Goal: Task Accomplishment & Management: Manage account settings

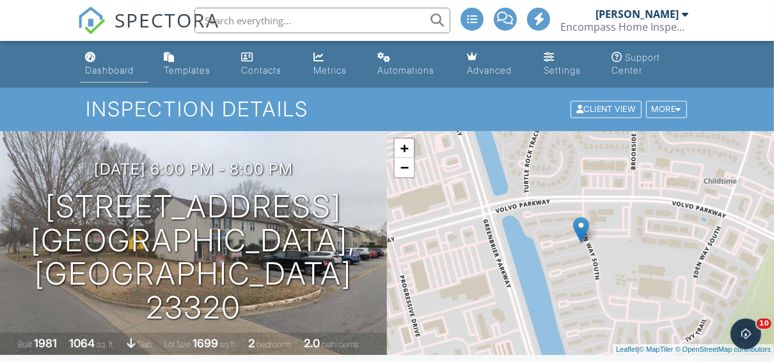
click at [92, 81] on link "Dashboard" at bounding box center [114, 64] width 68 height 36
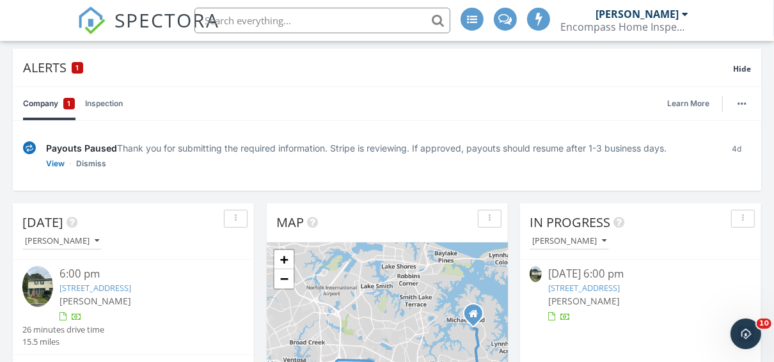
scroll to position [93, 0]
click at [53, 163] on link "View" at bounding box center [55, 163] width 19 height 13
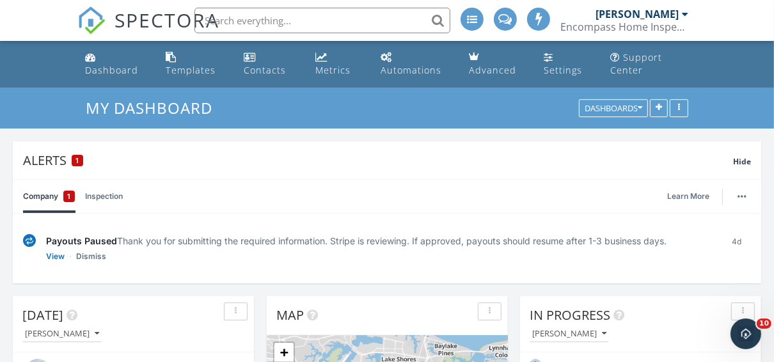
click at [288, 19] on input "text" at bounding box center [322, 21] width 256 height 26
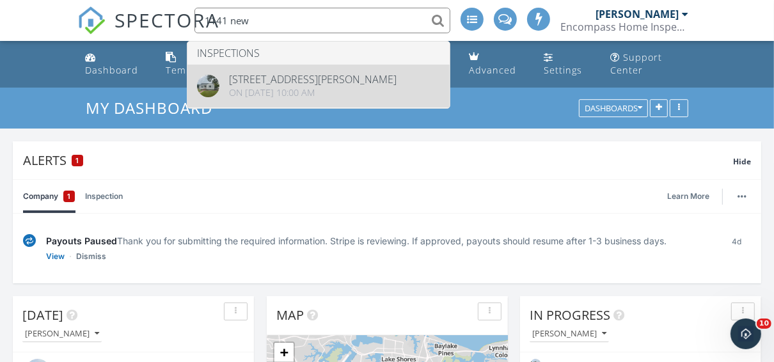
type input "1141 new"
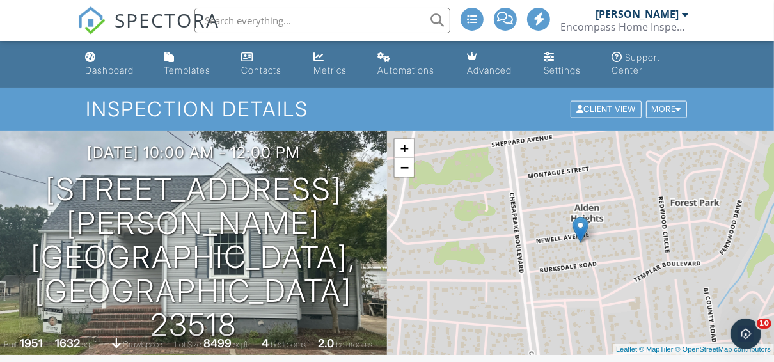
click at [667, 122] on div "Inspection Details Client View More Property Details Reschedule Reorder / Copy …" at bounding box center [387, 109] width 774 height 43
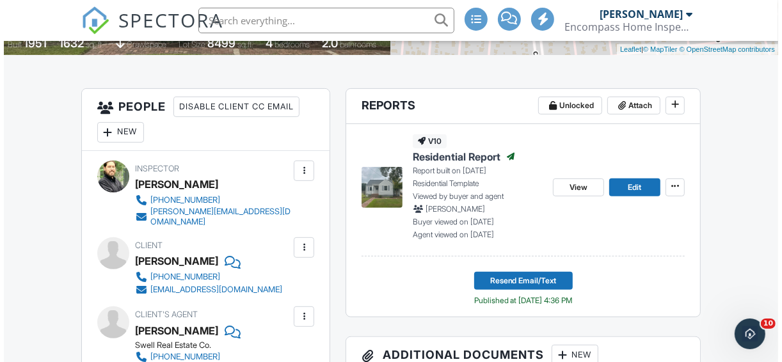
scroll to position [300, 0]
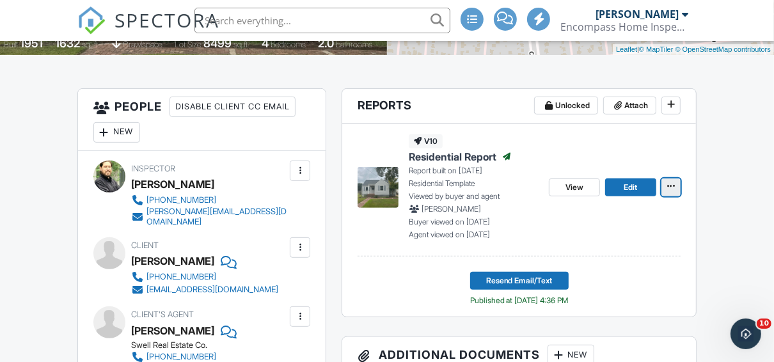
click at [670, 190] on span at bounding box center [671, 186] width 13 height 13
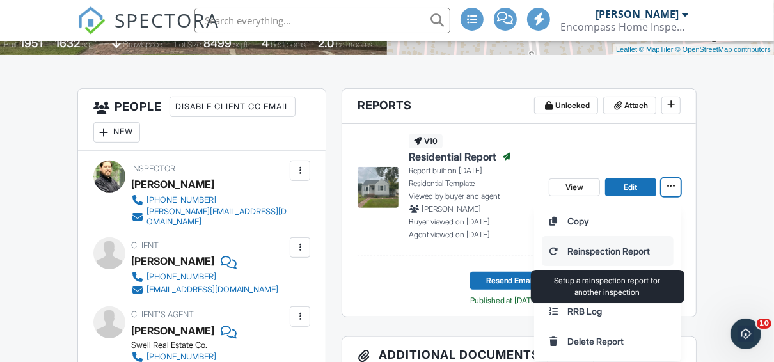
click at [622, 242] on input "Reinspection Report" at bounding box center [607, 251] width 130 height 29
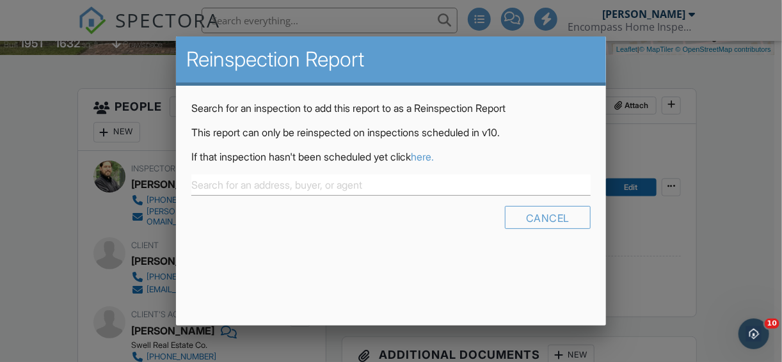
click at [433, 154] on link "here." at bounding box center [422, 156] width 23 height 13
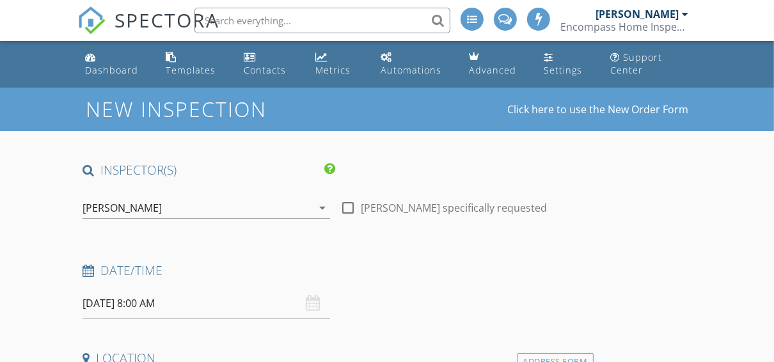
type input "Everton"
type input "Blair"
type input "everton_blair322@yahoo.com"
type input "757-324-2395"
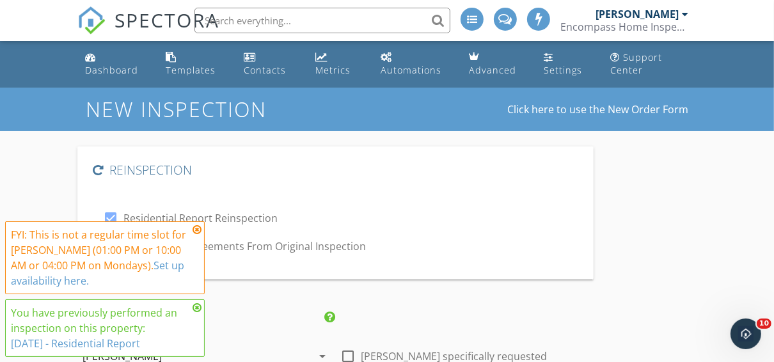
click at [196, 231] on icon at bounding box center [197, 230] width 9 height 10
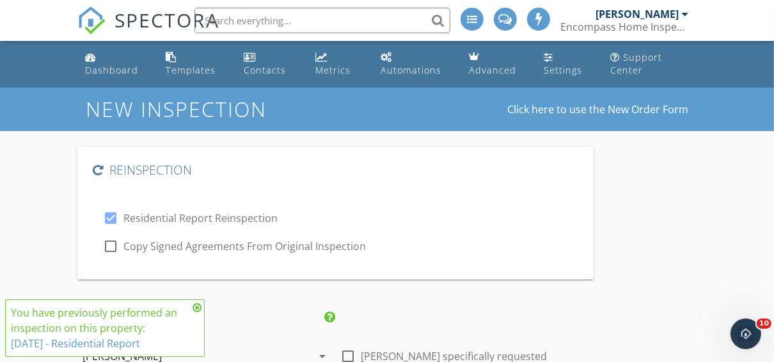
click at [198, 307] on icon at bounding box center [197, 308] width 9 height 10
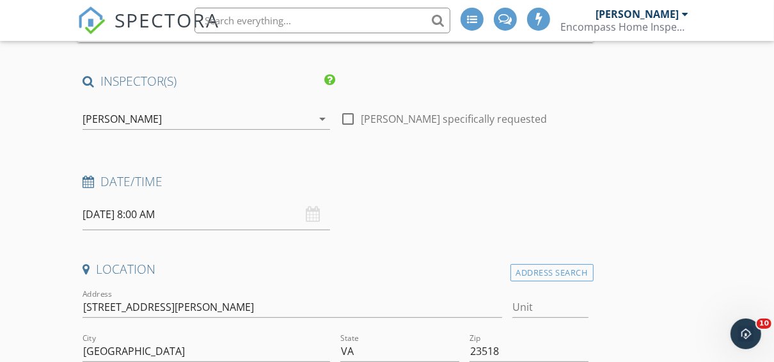
scroll to position [278, 0]
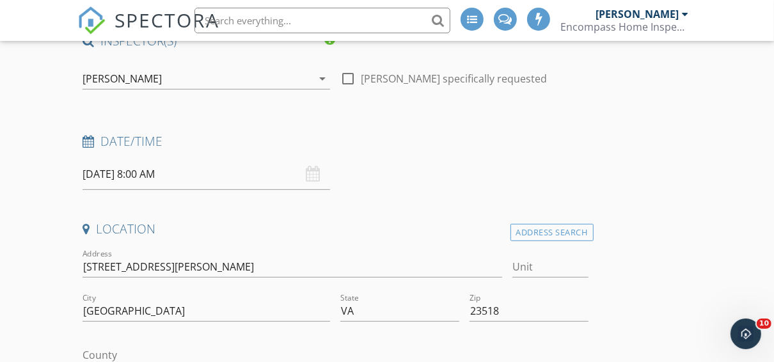
click at [175, 174] on input "09/29/2025 8:00 AM" at bounding box center [207, 174] width 248 height 31
click at [145, 173] on input "09/29/2025 8:00 AM" at bounding box center [207, 174] width 248 height 31
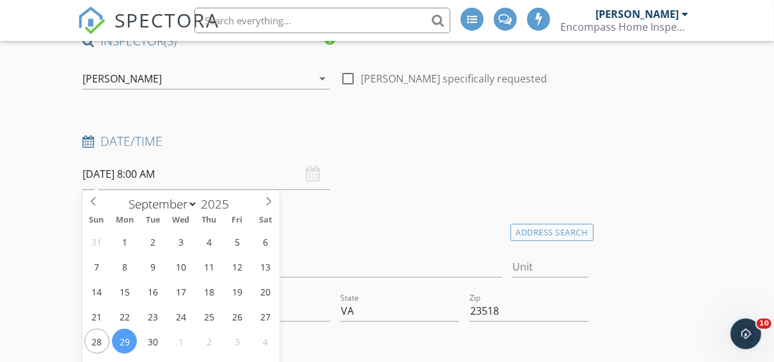
scroll to position [447, 0]
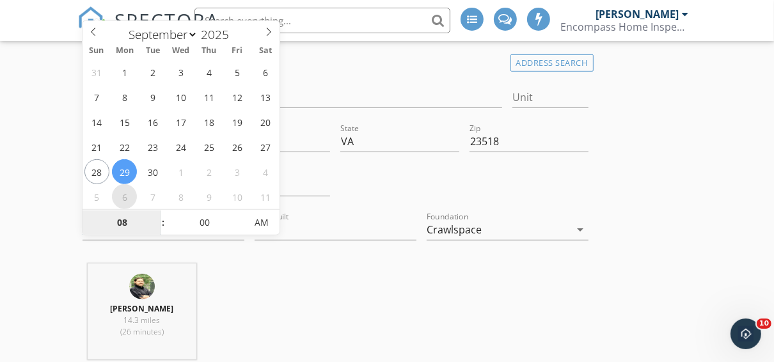
select select "9"
type input "10/06/2025 8:00 AM"
click at [125, 227] on input "08" at bounding box center [122, 223] width 79 height 26
type input "0"
type input "10"
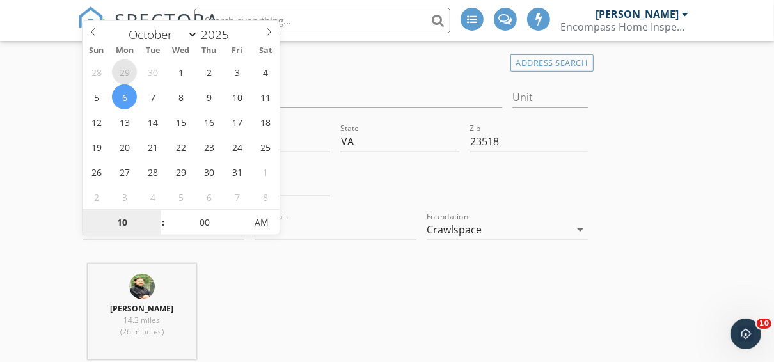
select select "8"
type input "09/29/2025 10:00 AM"
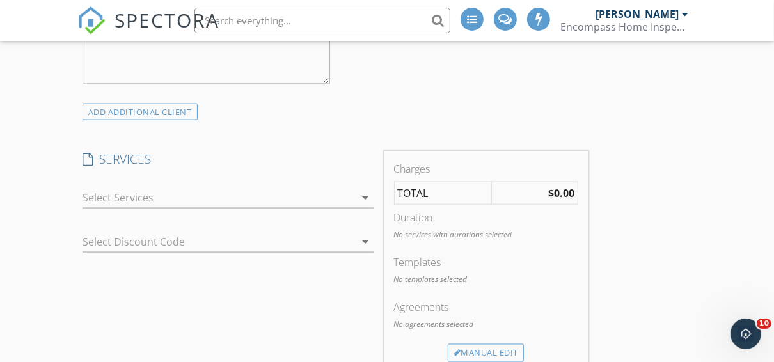
scroll to position [1234, 0]
click at [109, 195] on div at bounding box center [219, 197] width 273 height 20
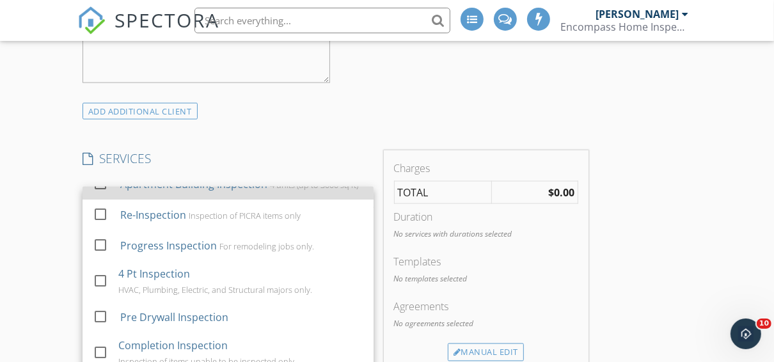
scroll to position [110, 0]
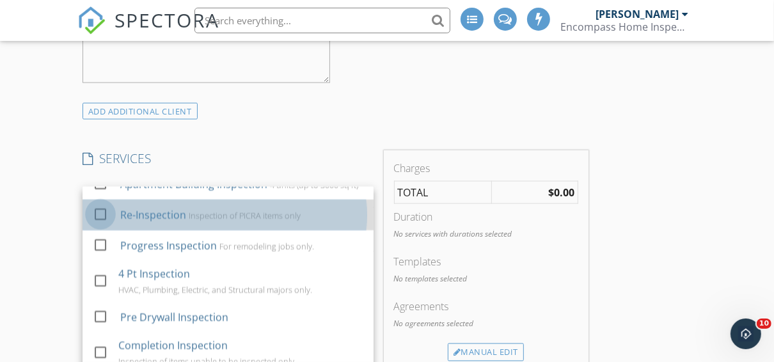
click at [107, 219] on div at bounding box center [101, 214] width 22 height 22
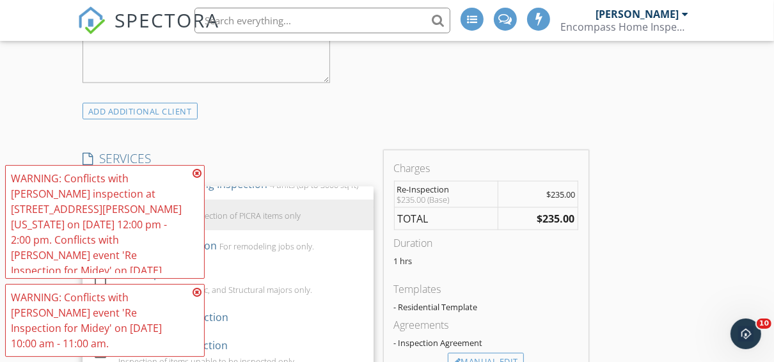
click at [196, 170] on icon at bounding box center [197, 173] width 9 height 10
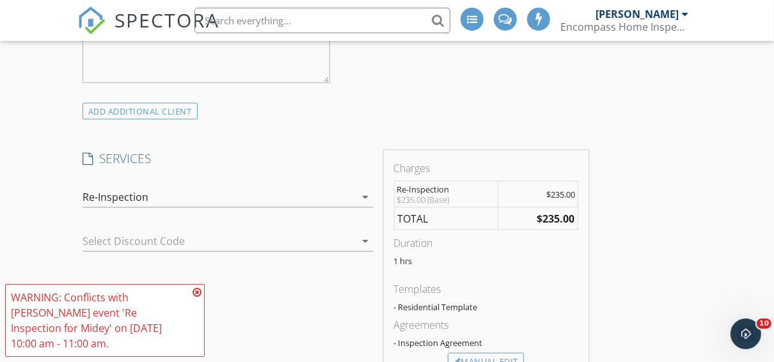
click at [196, 287] on icon at bounding box center [197, 292] width 9 height 10
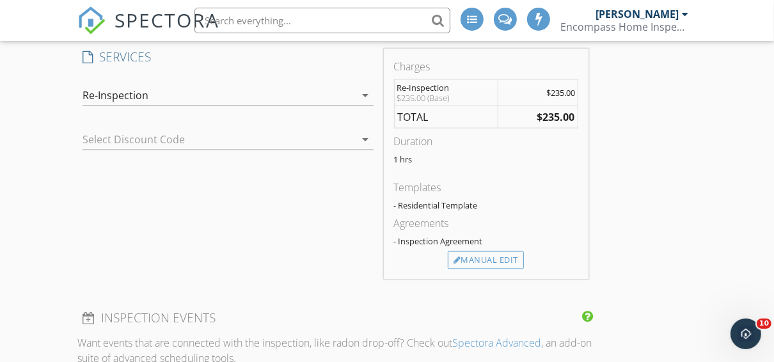
scroll to position [1337, 0]
click at [461, 252] on div "Manual Edit" at bounding box center [486, 260] width 76 height 18
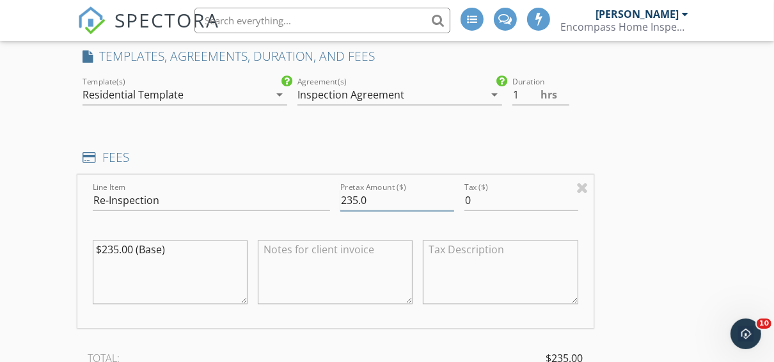
click at [349, 196] on input "235.0" at bounding box center [397, 200] width 114 height 21
type input "225.0"
click at [633, 192] on div "Reinspection check_box Residential Report Reinspection check_box_outline_blank …" at bounding box center [386, 346] width 619 height 3072
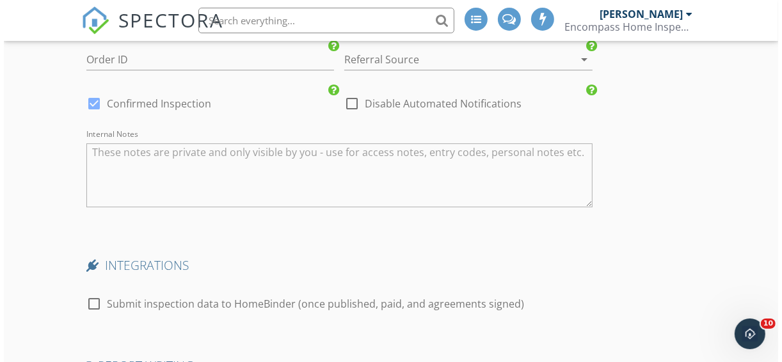
scroll to position [2879, 0]
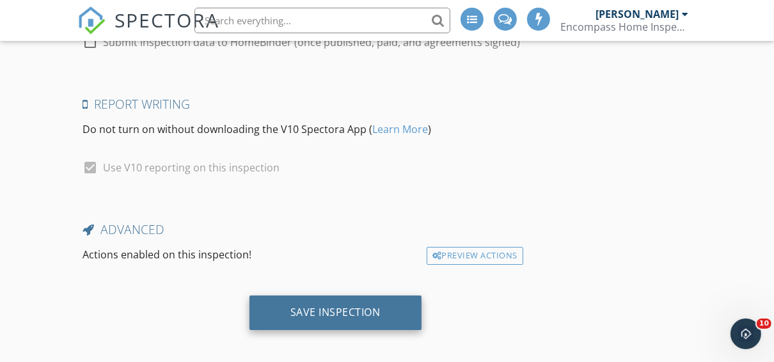
click at [343, 319] on div "Save Inspection" at bounding box center [335, 313] width 172 height 35
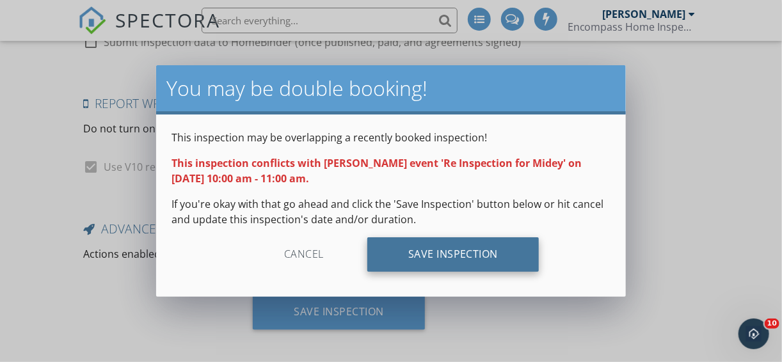
click at [401, 265] on div "Save Inspection" at bounding box center [453, 254] width 172 height 35
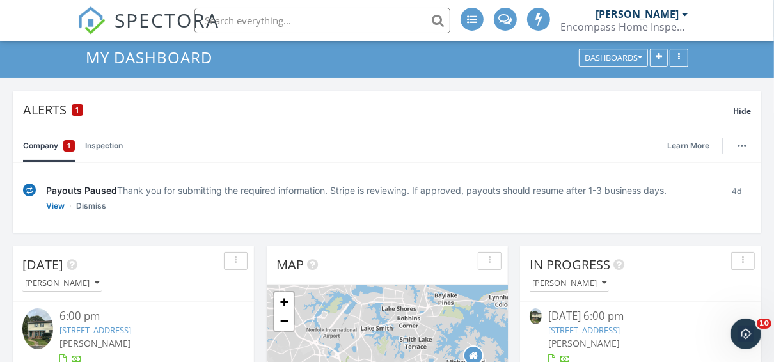
scroll to position [51, 0]
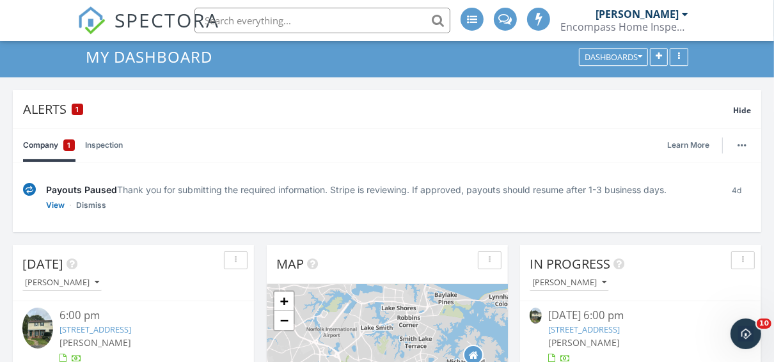
click at [285, 22] on input "text" at bounding box center [322, 21] width 256 height 26
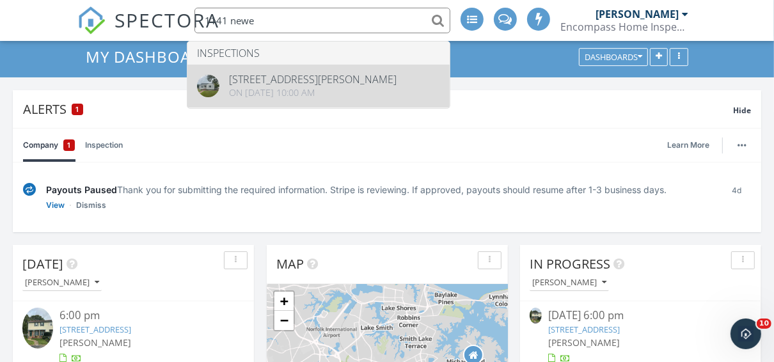
type input "1141 newe"
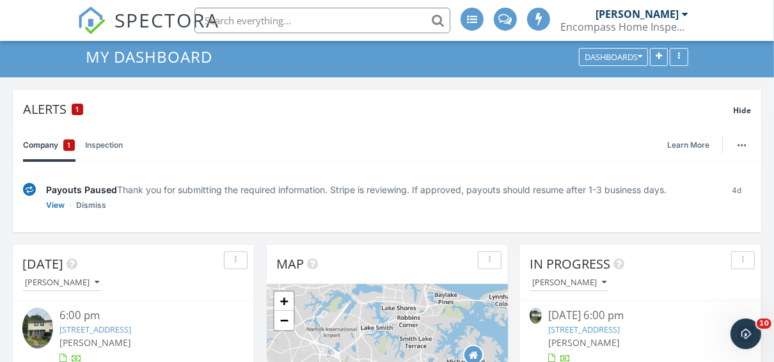
click at [291, 75] on div "My Dashboard Dashboards" at bounding box center [387, 56] width 774 height 41
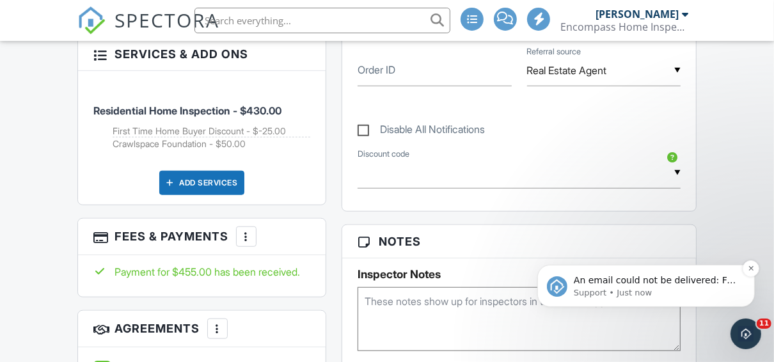
click at [638, 267] on div "An email could not be delivered: For more information, view Why emails don't ge…" at bounding box center [645, 285] width 217 height 42
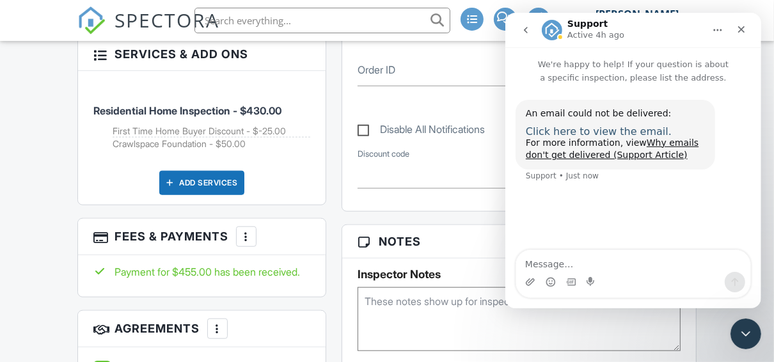
click at [581, 132] on span "Click here to view the email." at bounding box center [598, 131] width 146 height 12
click at [747, 36] on div "Close" at bounding box center [740, 29] width 23 height 23
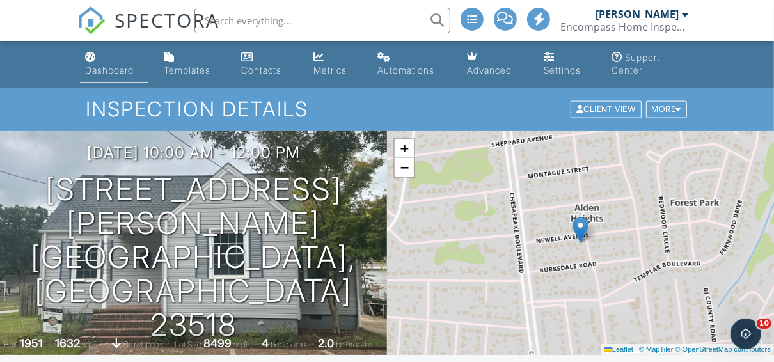
click at [131, 75] on div "Dashboard" at bounding box center [109, 70] width 49 height 11
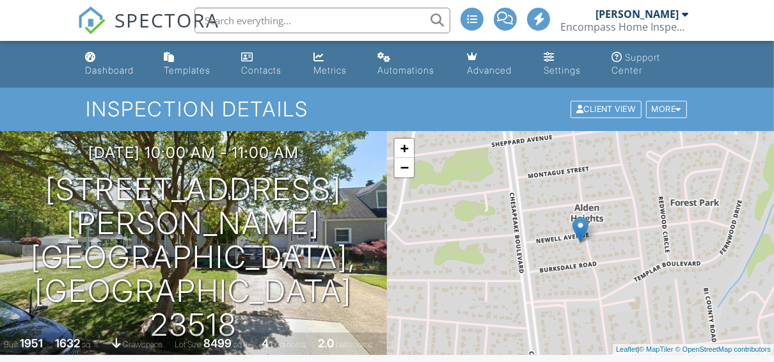
click at [129, 77] on link "Dashboard" at bounding box center [114, 64] width 68 height 36
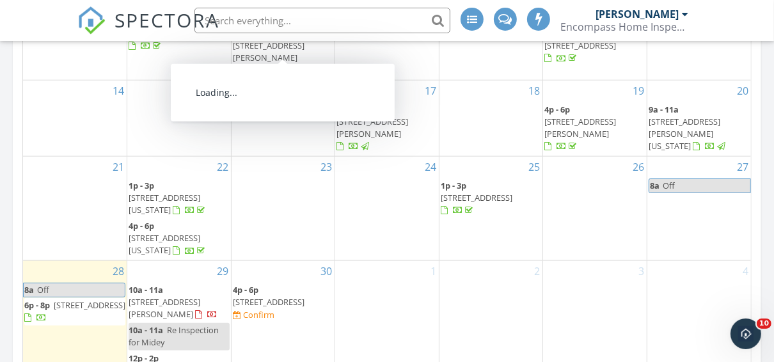
scroll to position [901, 0]
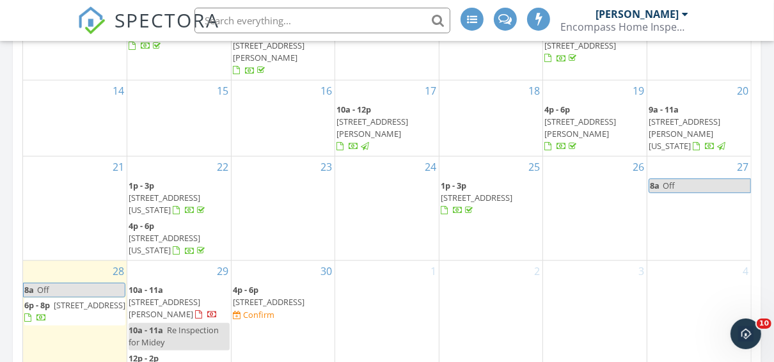
click at [178, 324] on span "Re Inspection for Midey" at bounding box center [174, 336] width 90 height 24
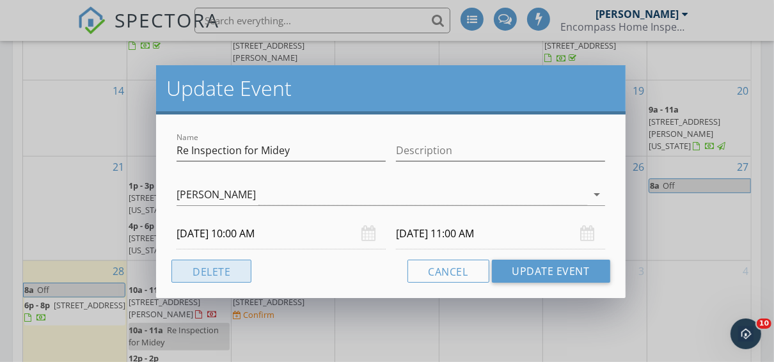
click at [225, 264] on button "Delete" at bounding box center [211, 271] width 80 height 23
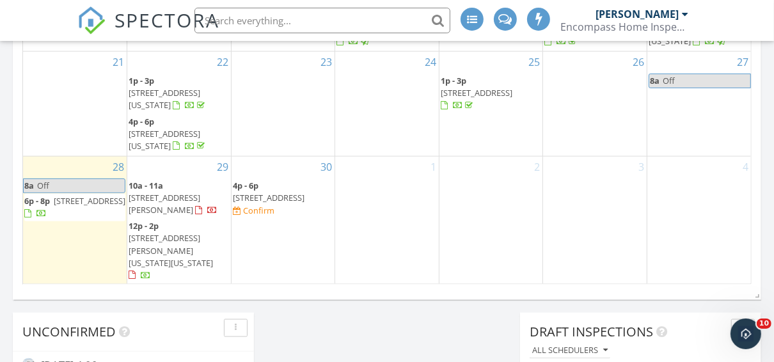
scroll to position [1006, 0]
click at [184, 233] on span "5316 Hamilton Ln Virginia Bch, VA 23452-3801, Virginia Beach 23462" at bounding box center [171, 251] width 84 height 36
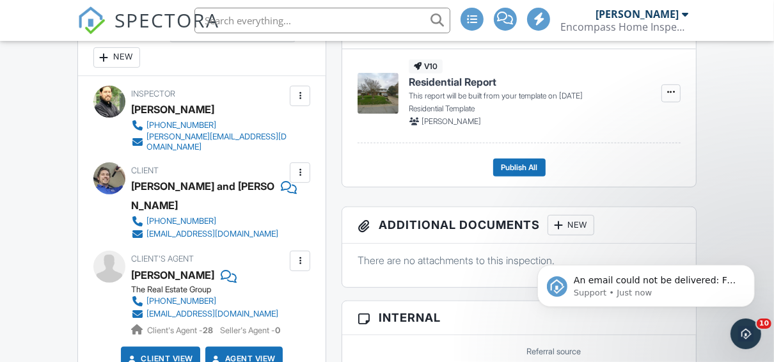
click at [295, 175] on div at bounding box center [300, 172] width 13 height 13
click at [284, 215] on li "Edit" at bounding box center [269, 212] width 65 height 32
click at [303, 168] on div at bounding box center [300, 172] width 13 height 13
click at [291, 201] on li "Edit" at bounding box center [269, 212] width 65 height 32
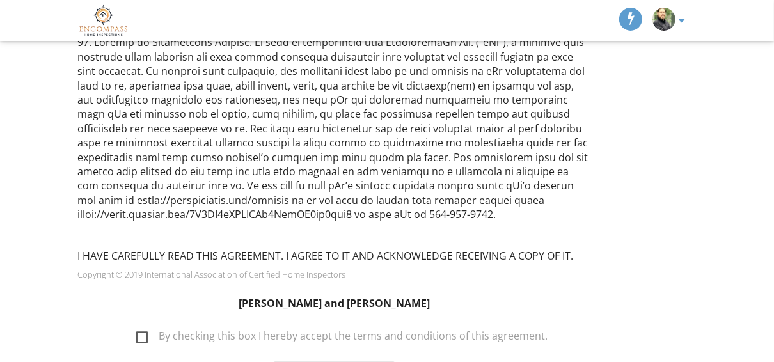
scroll to position [2116, 0]
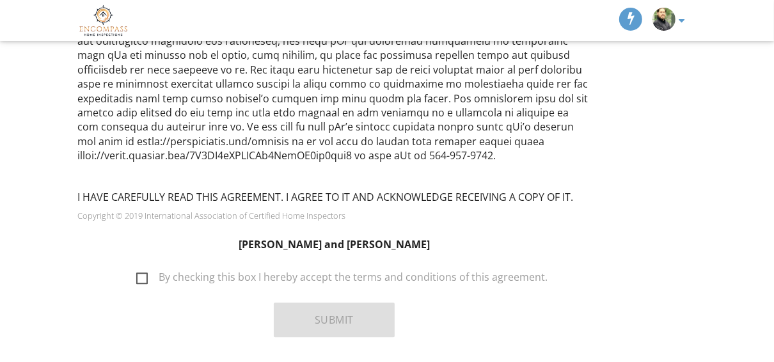
click at [141, 271] on label "By checking this box I hereby accept the terms and conditions of this agreement." at bounding box center [341, 279] width 411 height 16
click at [137, 267] on input "By checking this box I hereby accept the terms and conditions of this agreement." at bounding box center [133, 271] width 8 height 8
checkbox input "true"
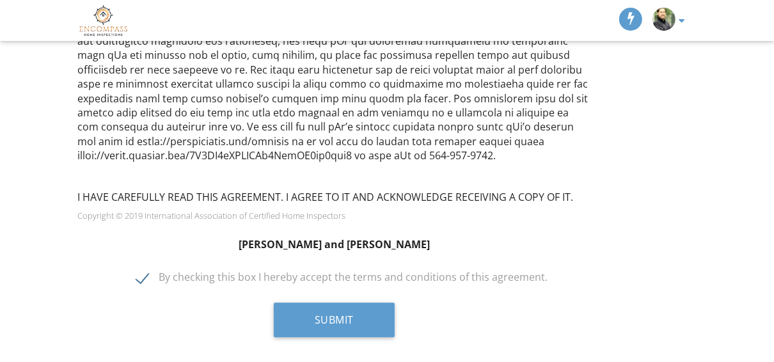
click at [334, 303] on div "Submit" at bounding box center [334, 325] width 529 height 44
click at [331, 303] on div "Submit" at bounding box center [334, 325] width 529 height 44
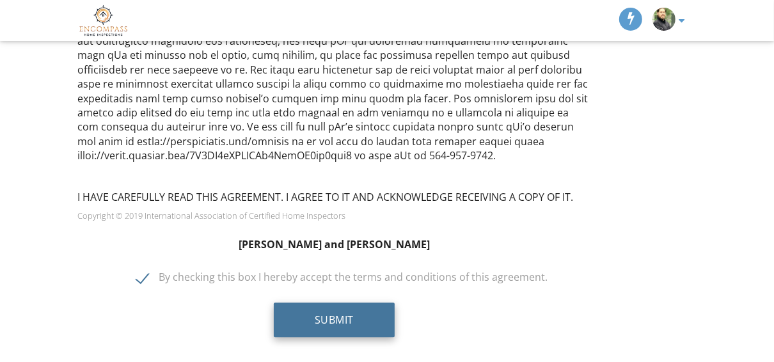
click at [312, 303] on button "Submit" at bounding box center [334, 320] width 121 height 35
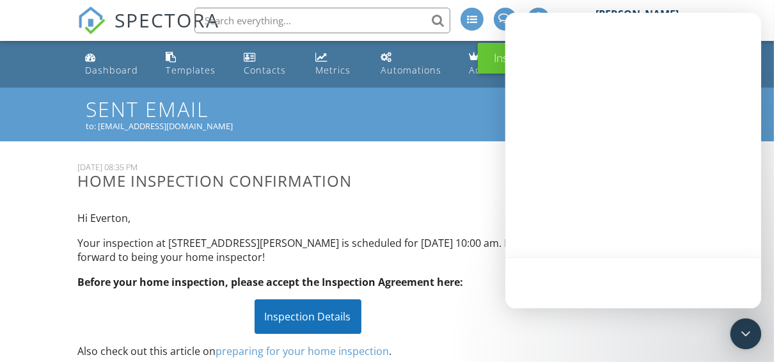
click at [343, 189] on h3 "Home Inspection Confirmation" at bounding box center [307, 180] width 461 height 17
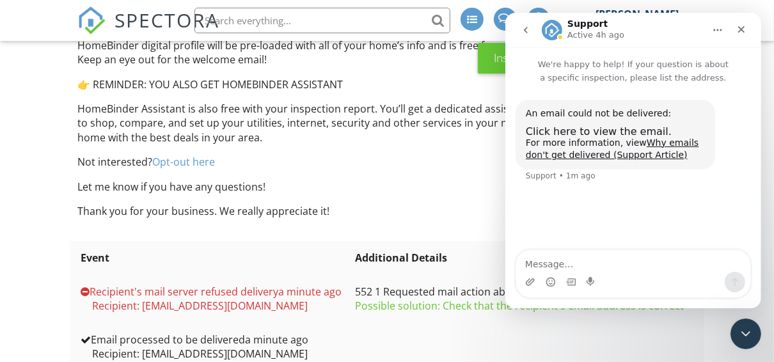
scroll to position [386, 0]
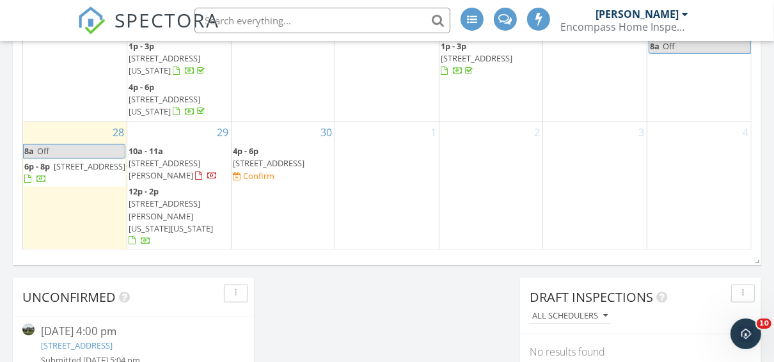
scroll to position [1042, 0]
click at [268, 157] on span "303 Sandpiper Dr, Portsmouth 23704" at bounding box center [269, 163] width 72 height 12
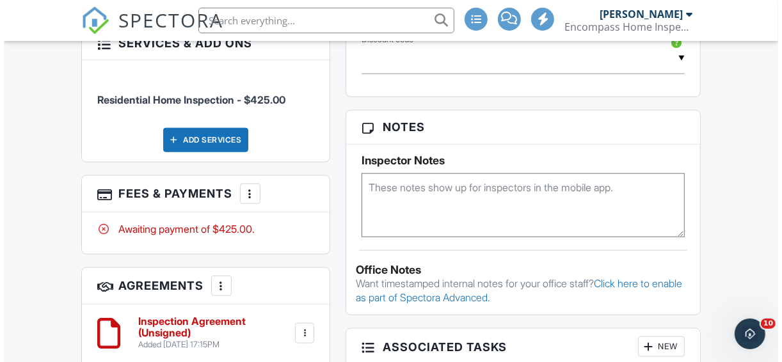
scroll to position [881, 0]
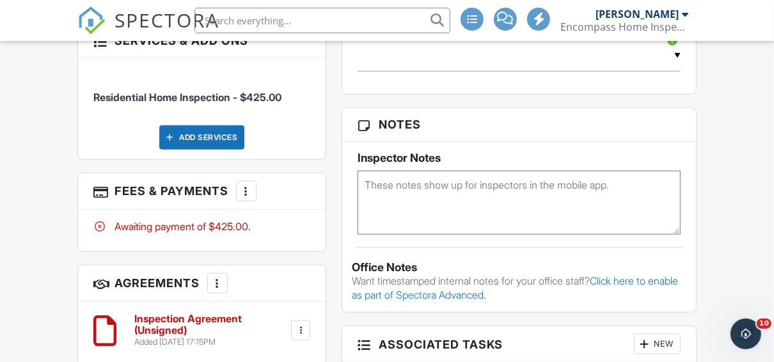
click at [243, 181] on div "More" at bounding box center [246, 191] width 20 height 20
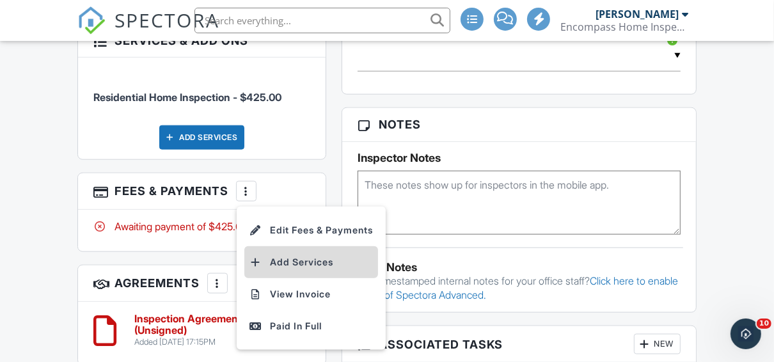
click at [288, 246] on li "Add Services" at bounding box center [311, 262] width 134 height 32
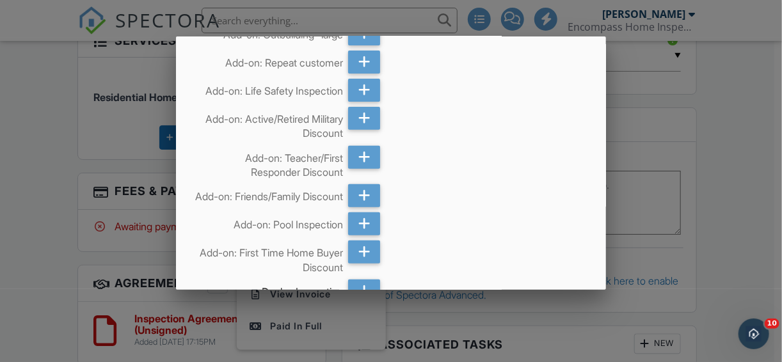
scroll to position [153, 0]
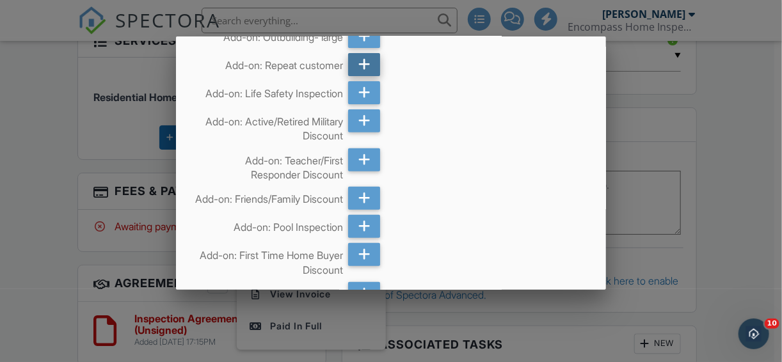
click at [363, 65] on icon at bounding box center [364, 64] width 12 height 23
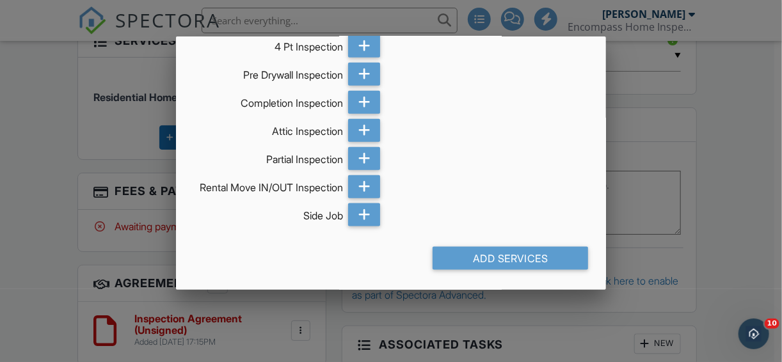
scroll to position [611, 0]
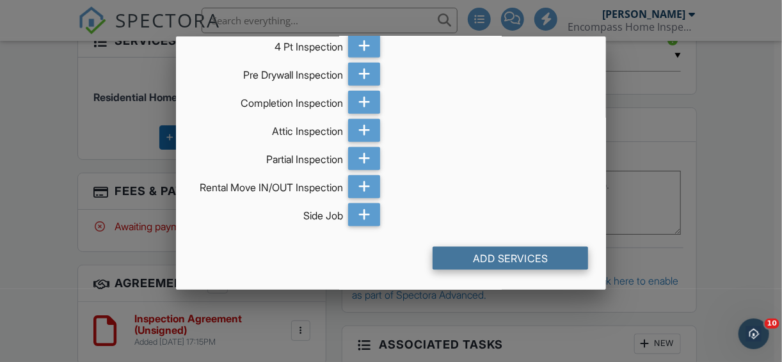
click at [492, 267] on div "Add Services" at bounding box center [509, 258] width 155 height 23
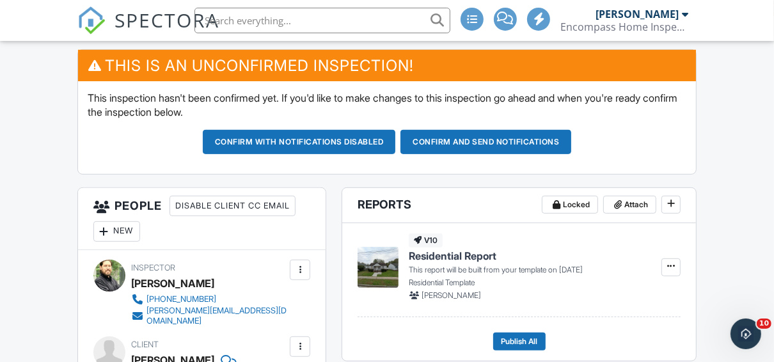
scroll to position [338, 0]
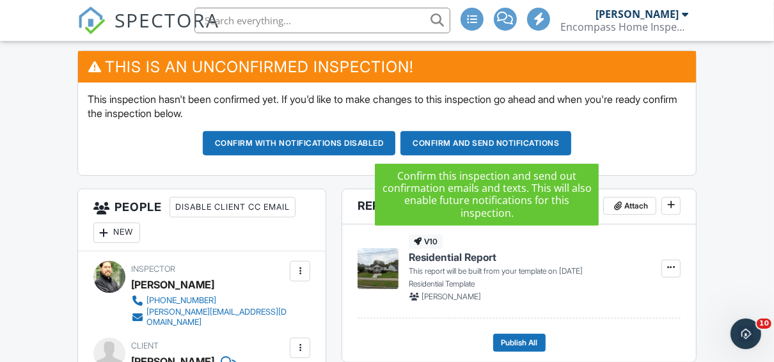
click at [420, 139] on button "Confirm and send notifications" at bounding box center [485, 143] width 171 height 24
